Goal: Task Accomplishment & Management: Complete application form

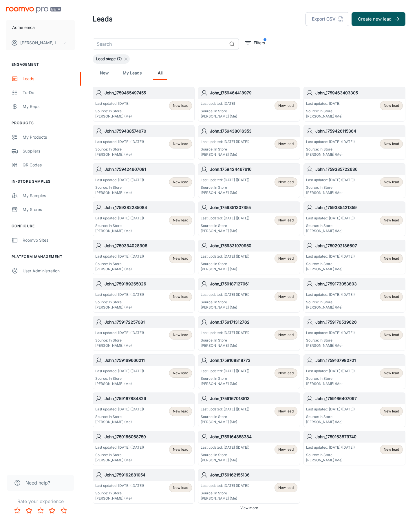
click at [378, 19] on button "Create new lead" at bounding box center [378, 19] width 54 height 14
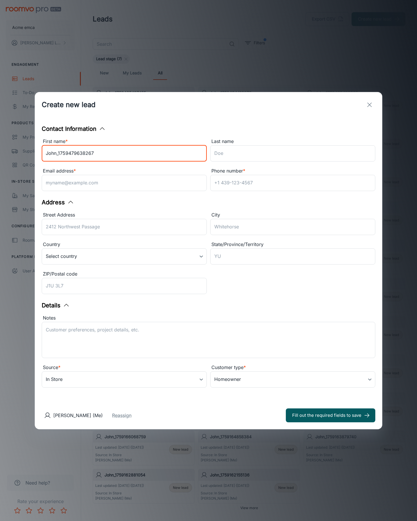
type input "John_1759479638267"
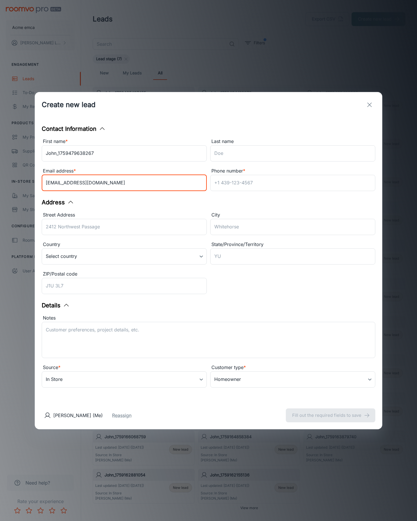
type input "[EMAIL_ADDRESS][DOMAIN_NAME]"
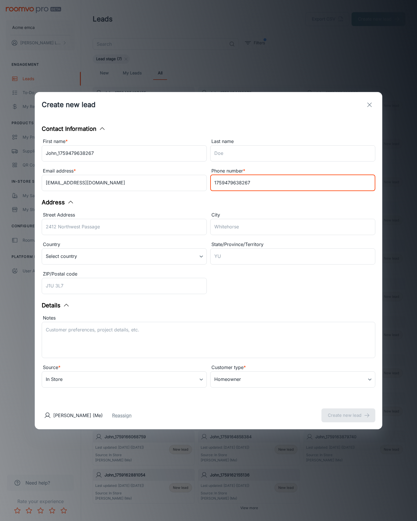
type input "1759479638267"
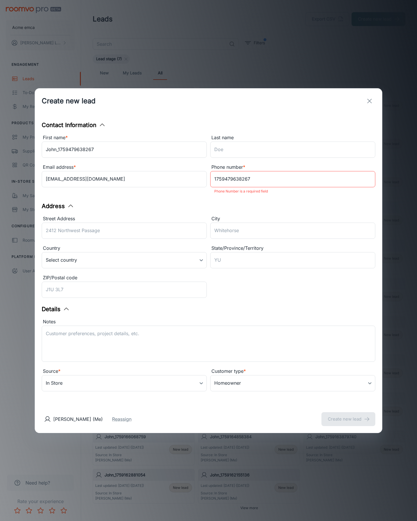
click at [348, 415] on button "Create new lead" at bounding box center [348, 419] width 54 height 14
